Goal: Task Accomplishment & Management: Manage account settings

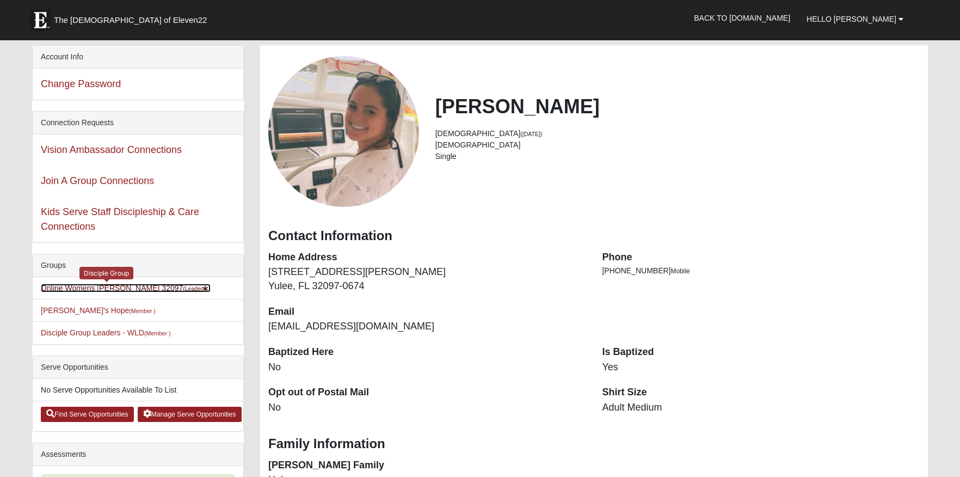
click at [118, 288] on link "Online Womens Lauer 32097 (Leader )" at bounding box center [126, 287] width 170 height 9
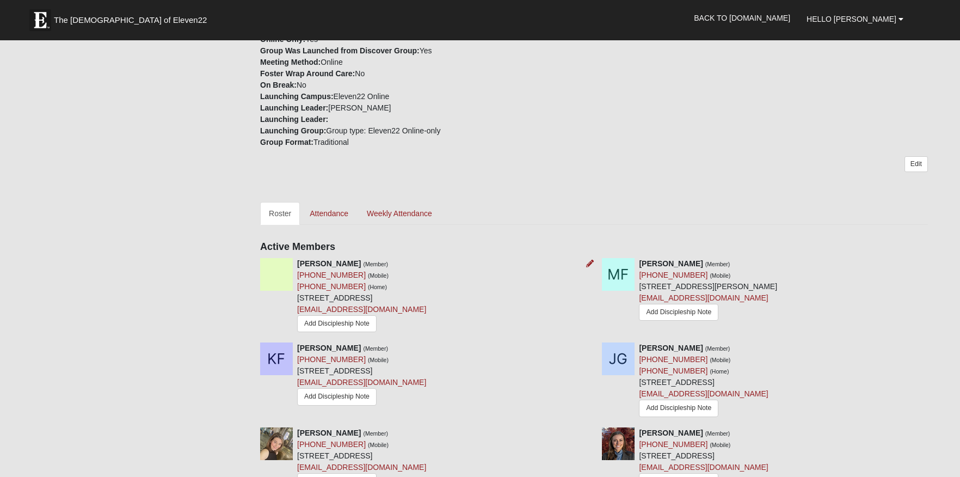
click at [334, 258] on div "Angela Boulineau (Member) (912) 294-0512 (Mobile) (912) 294-0512 (Home) 6330 Ho…" at bounding box center [361, 296] width 129 height 77
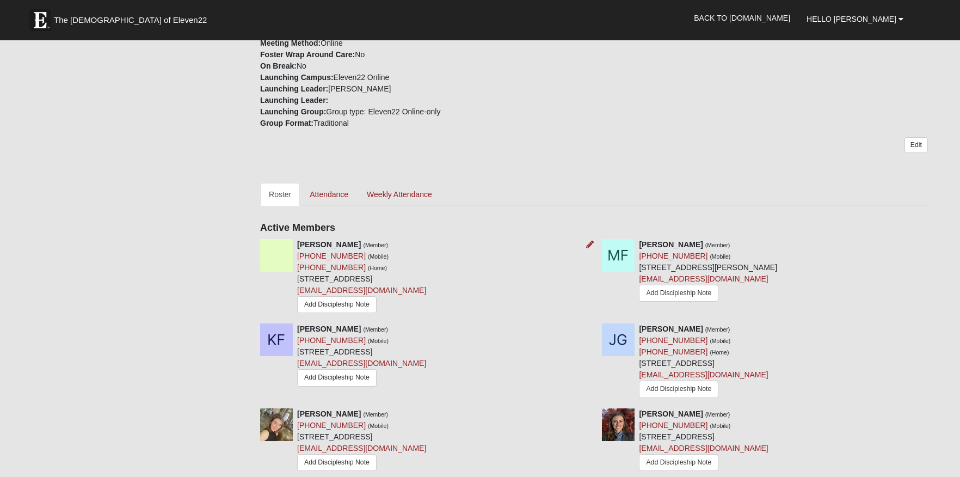
click at [334, 250] on div "Angela Boulineau (Member) (912) 294-0512 (Mobile) (912) 294-0512 (Home) 6330 Ho…" at bounding box center [361, 277] width 129 height 77
click at [328, 191] on link "Attendance" at bounding box center [329, 194] width 56 height 23
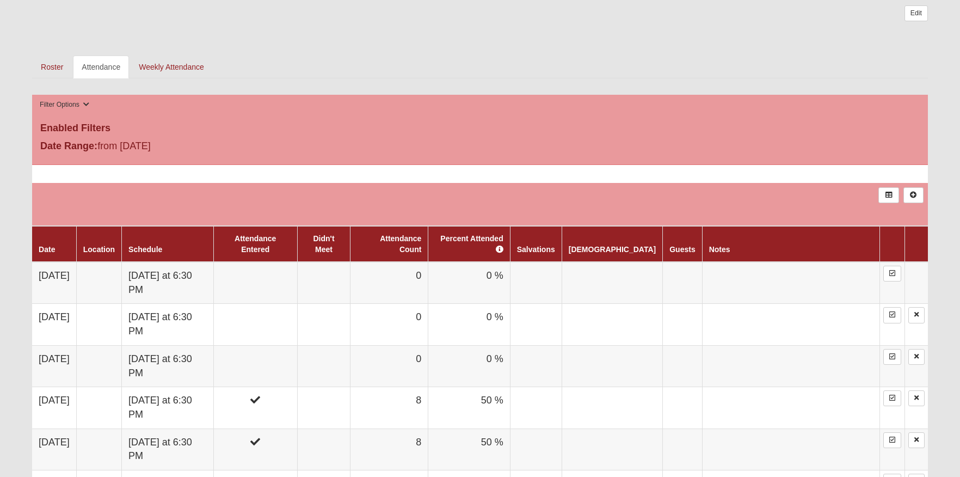
scroll to position [544, 0]
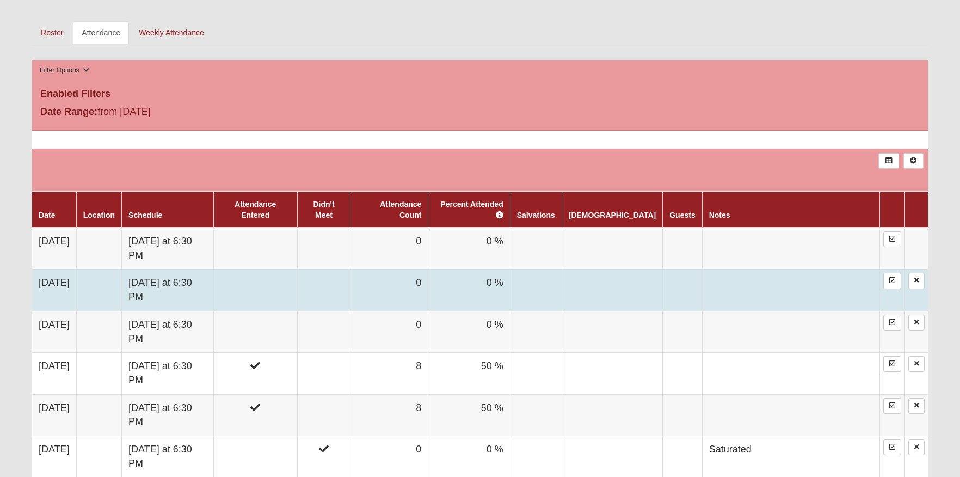
click at [297, 269] on td at bounding box center [255, 289] width 84 height 41
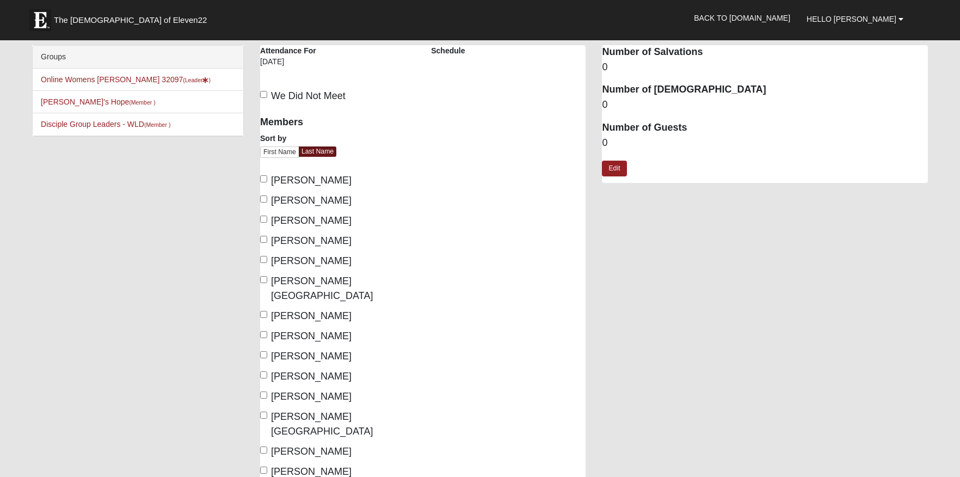
click at [316, 180] on span "Boulineau, Angela" at bounding box center [311, 180] width 81 height 11
click at [267, 180] on input "Boulineau, Angela" at bounding box center [263, 178] width 7 height 7
checkbox input "true"
click at [314, 199] on span "Ford, Margaret" at bounding box center [311, 200] width 81 height 11
click at [267, 199] on input "Ford, Margaret" at bounding box center [263, 198] width 7 height 7
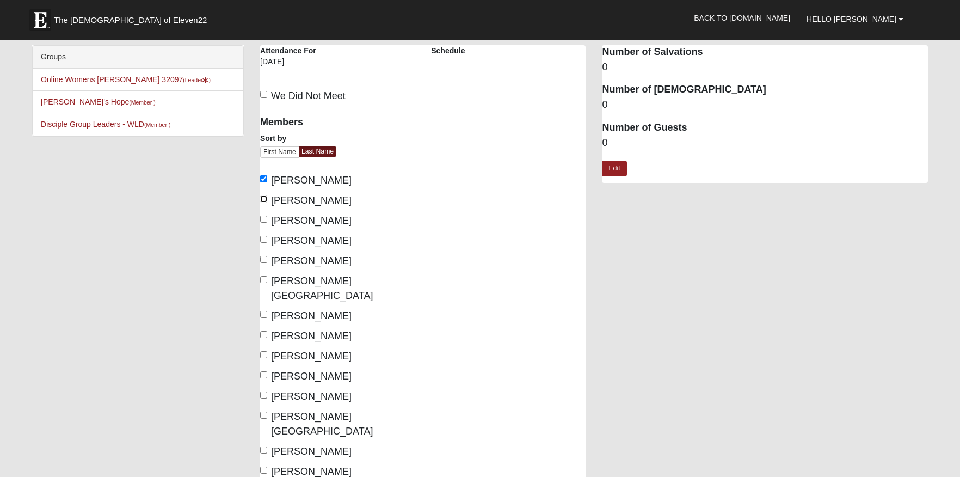
checkbox input "true"
click at [317, 330] on span "[PERSON_NAME]" at bounding box center [311, 335] width 81 height 11
click at [267, 331] on input "[PERSON_NAME]" at bounding box center [263, 334] width 7 height 7
checkbox input "true"
click at [317, 310] on span "[PERSON_NAME]" at bounding box center [311, 315] width 81 height 11
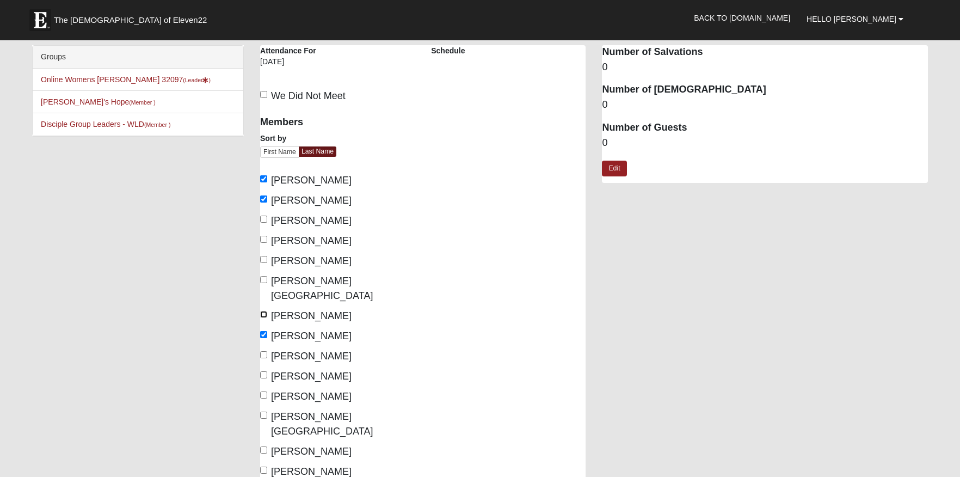
click at [267, 311] on input "[PERSON_NAME]" at bounding box center [263, 314] width 7 height 7
checkbox input "true"
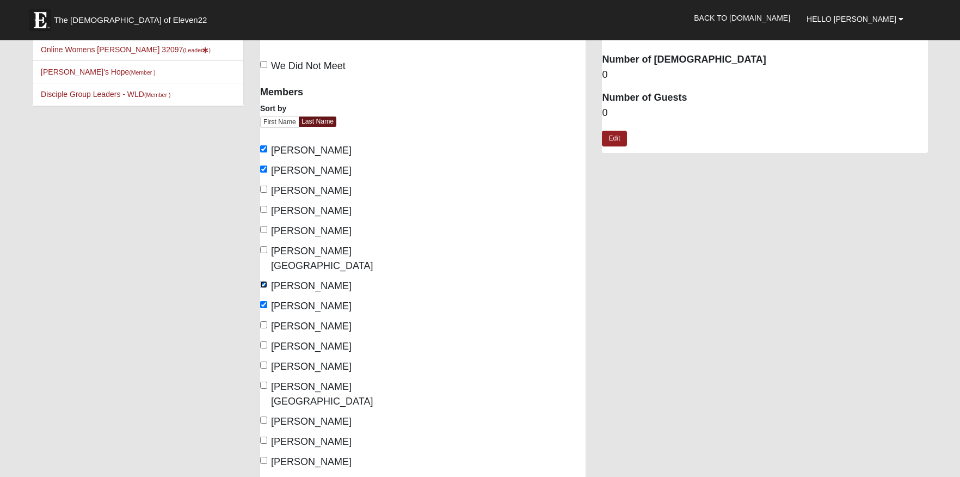
scroll to position [54, 0]
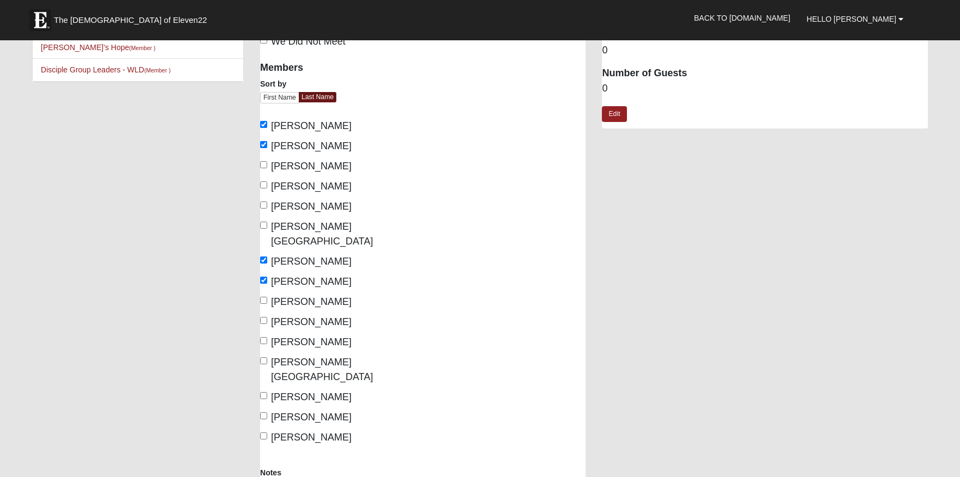
click at [302, 356] on span "[PERSON_NAME][GEOGRAPHIC_DATA]" at bounding box center [322, 369] width 102 height 26
click at [267, 357] on input "[PERSON_NAME][GEOGRAPHIC_DATA]" at bounding box center [263, 360] width 7 height 7
checkbox input "true"
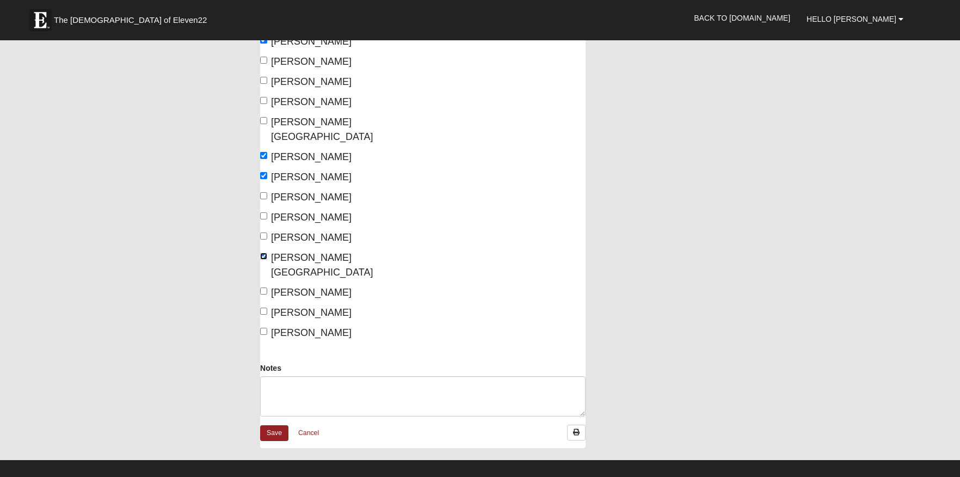
scroll to position [163, 0]
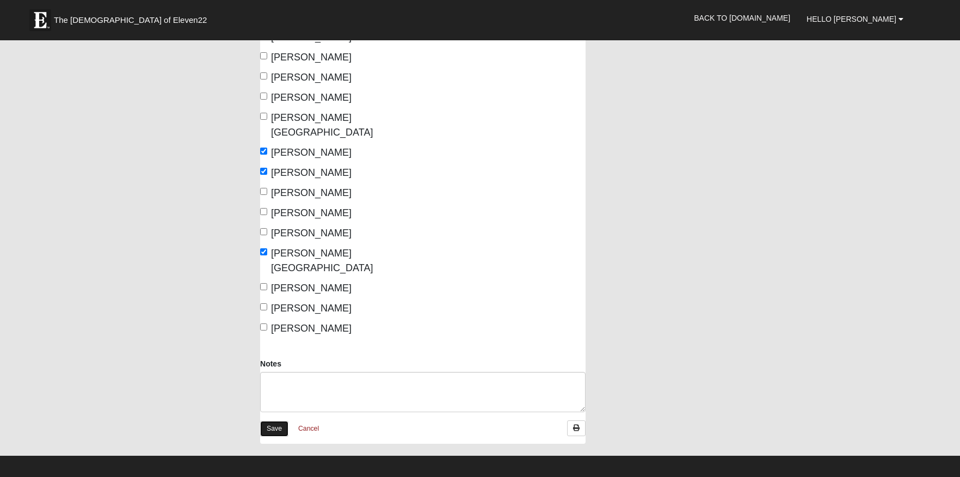
click at [274, 421] on link "Save" at bounding box center [274, 429] width 28 height 16
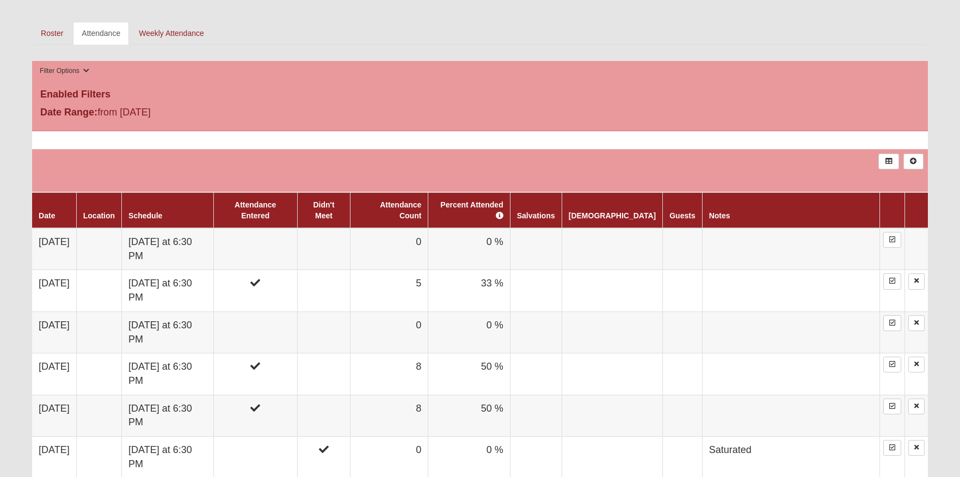
scroll to position [544, 0]
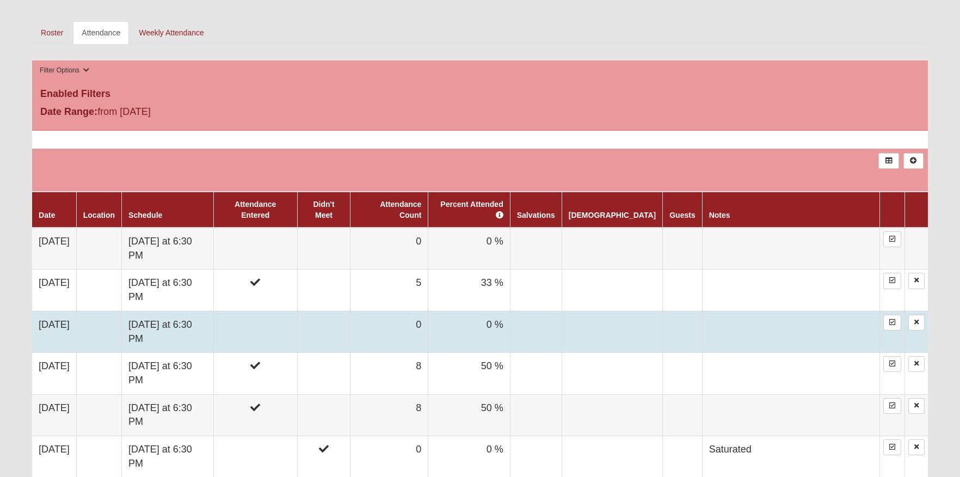
click at [297, 311] on td at bounding box center [255, 331] width 84 height 41
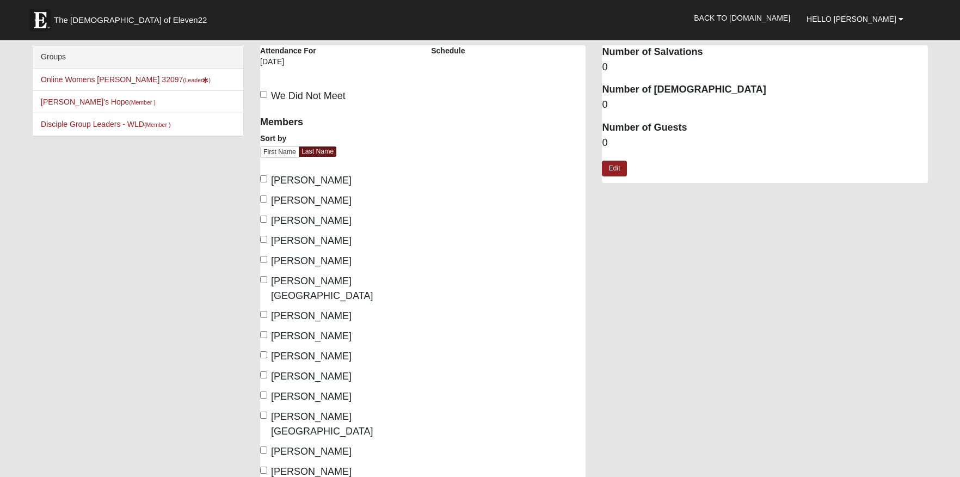
click at [305, 176] on span "[PERSON_NAME]" at bounding box center [311, 180] width 81 height 11
click at [267, 176] on input "[PERSON_NAME]" at bounding box center [263, 178] width 7 height 7
checkbox input "true"
click at [299, 200] on span "[PERSON_NAME]" at bounding box center [311, 200] width 81 height 11
click at [267, 200] on input "[PERSON_NAME]" at bounding box center [263, 198] width 7 height 7
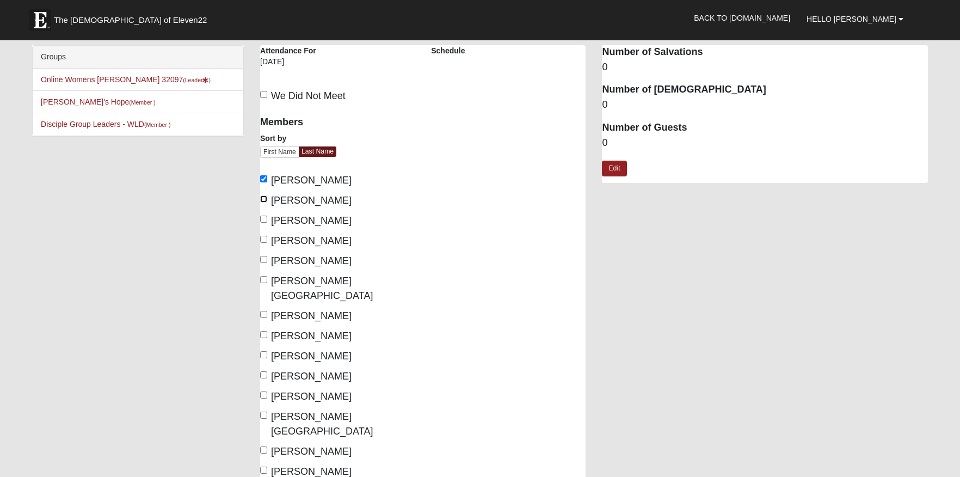
checkbox input "true"
click at [299, 221] on span "[PERSON_NAME]" at bounding box center [311, 220] width 81 height 11
click at [267, 221] on input "[PERSON_NAME]" at bounding box center [263, 218] width 7 height 7
checkbox input "true"
click at [301, 310] on span "[PERSON_NAME]" at bounding box center [311, 315] width 81 height 11
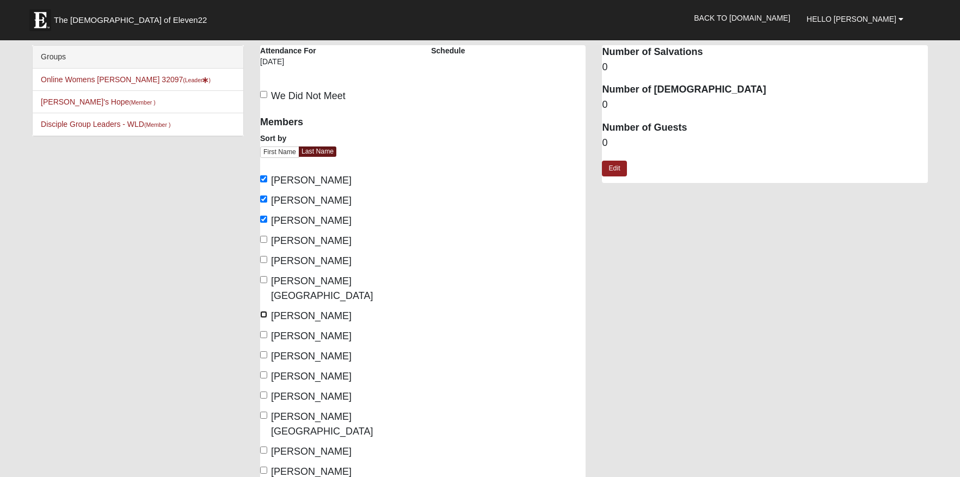
click at [267, 311] on input "[PERSON_NAME]" at bounding box center [263, 314] width 7 height 7
checkbox input "true"
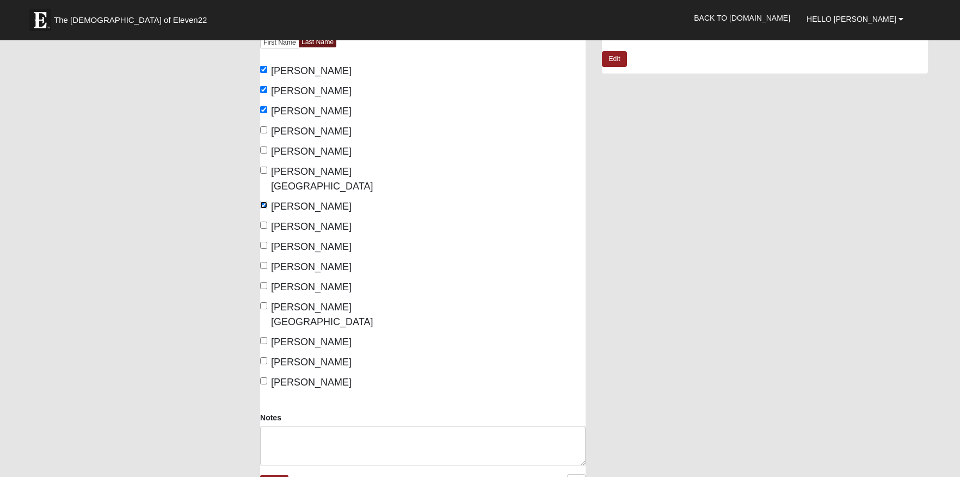
scroll to position [109, 0]
click at [309, 242] on span "[PERSON_NAME]" at bounding box center [311, 247] width 81 height 11
click at [267, 242] on input "[PERSON_NAME]" at bounding box center [263, 245] width 7 height 7
checkbox input "true"
click at [274, 475] on link "Save" at bounding box center [274, 483] width 28 height 16
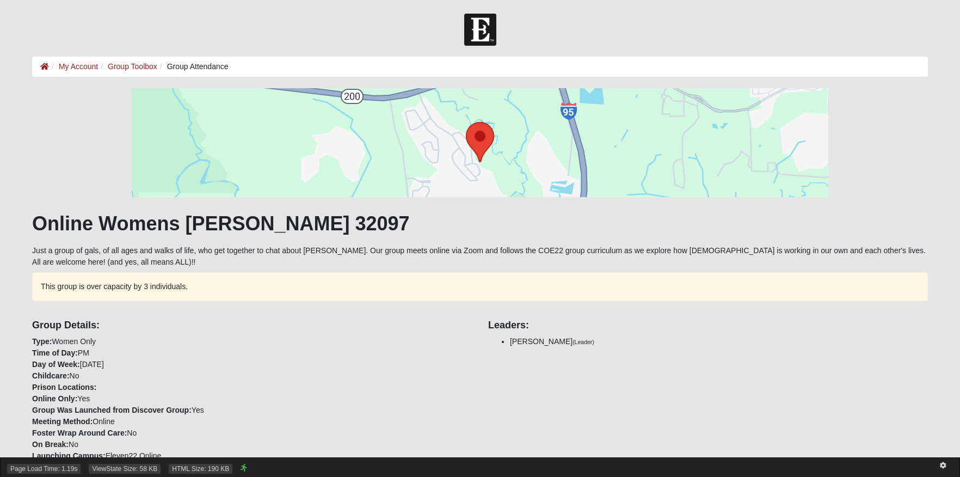
click at [338, 470] on div "Page Load Time: 1.19s ViewState Size: 58 KB HTML Size: 190 KB" at bounding box center [480, 467] width 960 height 20
